Goal: Information Seeking & Learning: Understand process/instructions

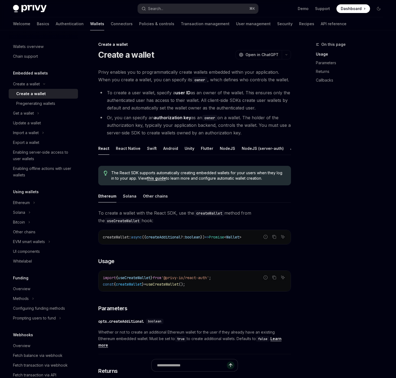
click at [322, 199] on div "On this page Usage Parameters Returns Callbacks" at bounding box center [346, 209] width 82 height 337
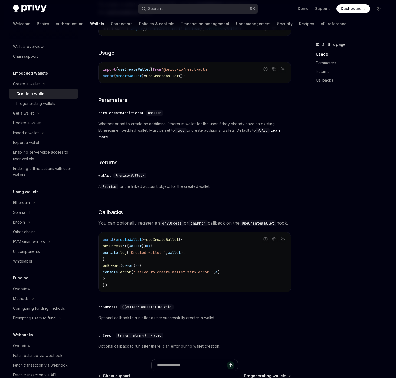
scroll to position [129, 0]
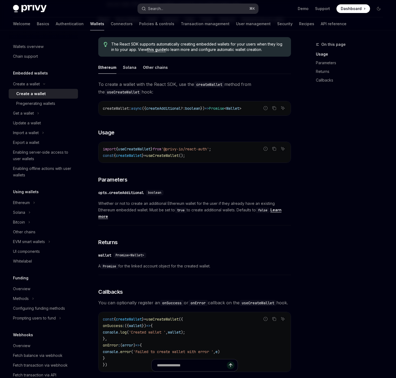
click at [174, 4] on button "Search... ⌘ K" at bounding box center [198, 9] width 121 height 10
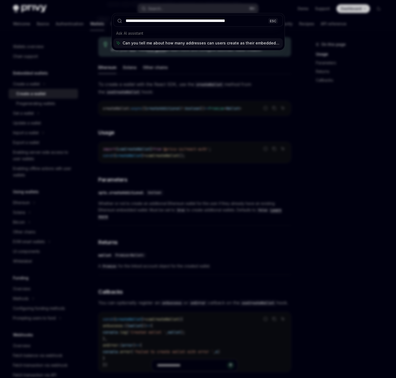
type input "**********"
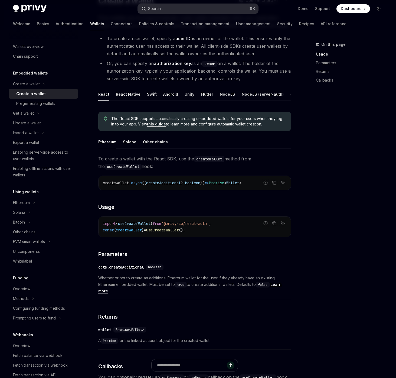
scroll to position [30, 0]
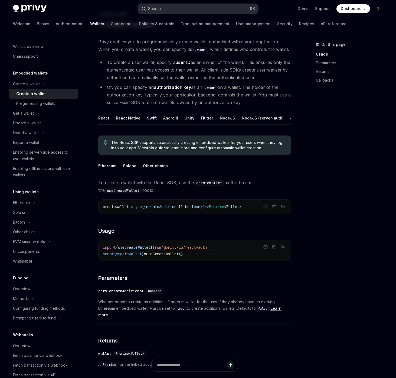
click at [154, 10] on div "Search..." at bounding box center [155, 8] width 15 height 7
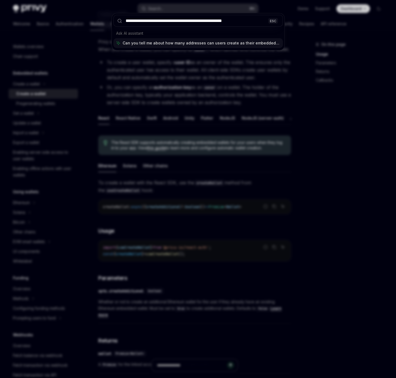
type input "**********"
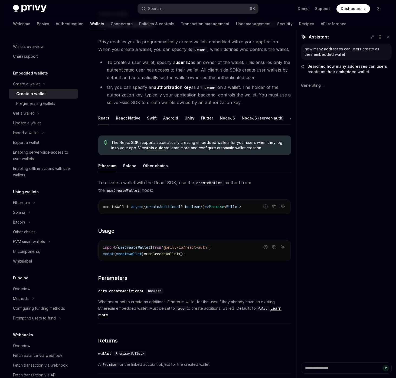
click at [242, 64] on li "To create a user wallet, specify a user ID as an owner of the wallet. This ensu…" at bounding box center [194, 70] width 193 height 23
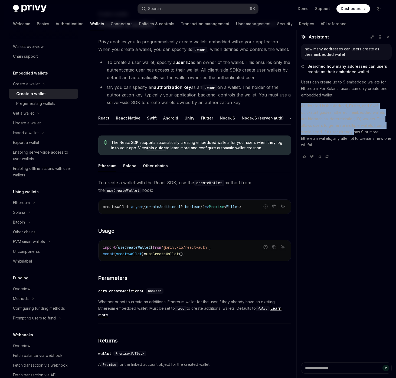
drag, startPoint x: 355, startPoint y: 131, endPoint x: 335, endPoint y: 92, distance: 43.4
click at [335, 93] on div "Users can create up to 9 embedded wallets for Ethereum. For Solana, users can o…" at bounding box center [346, 114] width 91 height 70
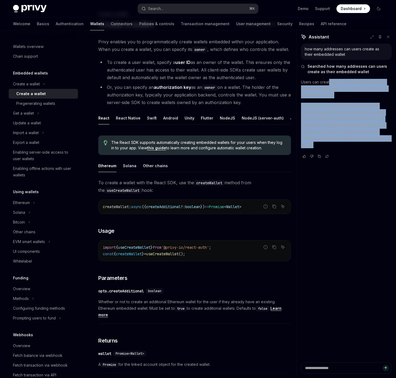
drag, startPoint x: 329, startPoint y: 81, endPoint x: 329, endPoint y: 143, distance: 62.0
click at [329, 143] on div "Users can create up to 9 embedded wallets for Ethereum. For Solana, users can o…" at bounding box center [346, 114] width 91 height 70
click at [334, 124] on p "As detailed in the Android, Flutter, and Swift quickstart guides, Ethereum embe…" at bounding box center [346, 126] width 91 height 46
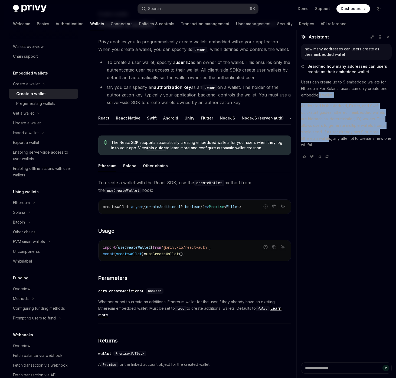
drag, startPoint x: 330, startPoint y: 141, endPoint x: 317, endPoint y: 95, distance: 48.6
click at [317, 95] on div "Users can create up to 9 embedded wallets for Ethereum. For Solana, users can o…" at bounding box center [346, 114] width 91 height 70
click at [317, 92] on p "Users can create up to 9 embedded wallets for Ethereum. For Solana, users can o…" at bounding box center [346, 89] width 91 height 20
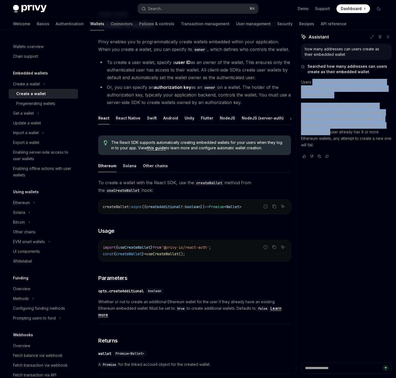
drag, startPoint x: 313, startPoint y: 80, endPoint x: 332, endPoint y: 132, distance: 55.1
click at [332, 132] on div "Users can create up to 9 embedded wallets for Ethereum. For Solana, users can o…" at bounding box center [346, 114] width 91 height 70
click at [332, 132] on p "As detailed in the Android, Flutter, and Swift quickstart guides, Ethereum embe…" at bounding box center [346, 126] width 91 height 46
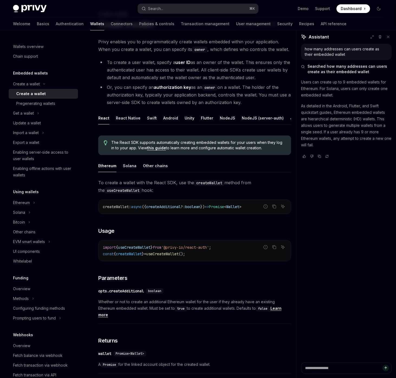
type textarea "*"
